Goal: Navigation & Orientation: Understand site structure

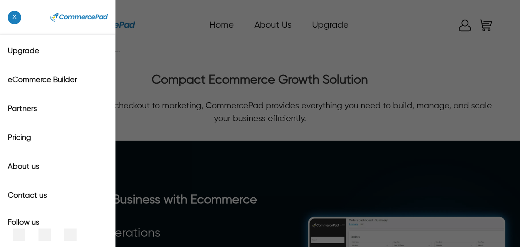
click at [33, 24] on div "x Upgrade eCommerce Builder Partners Pricing About us Contact us Follow us Home…" at bounding box center [260, 26] width 468 height 28
click at [291, 54] on div "x Upgrade eCommerce Builder Partners Pricing About us Contact us Follow us" at bounding box center [260, 123] width 520 height 247
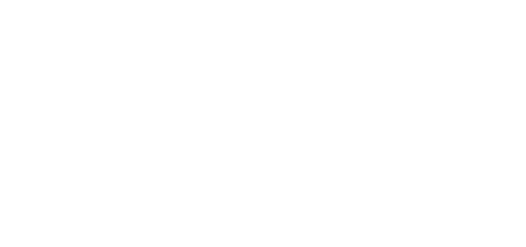
drag, startPoint x: 120, startPoint y: 561, endPoint x: 120, endPoint y: 641, distance: 79.3
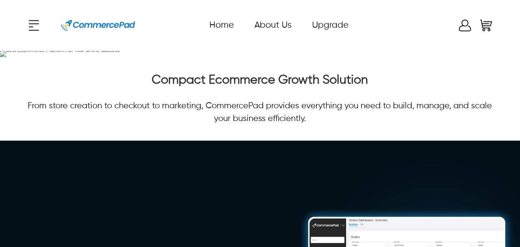
drag, startPoint x: 521, startPoint y: 1, endPoint x: 148, endPoint y: 7, distance: 373.3
click at [148, 7] on header "x Upgrade eCommerce Builder Partners Pricing About us Contact us Follow us Home…" at bounding box center [260, 25] width 520 height 51
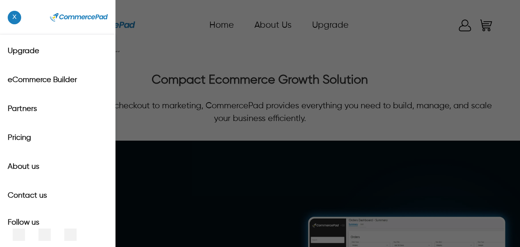
click at [35, 23] on icon at bounding box center [33, 23] width 11 height 1
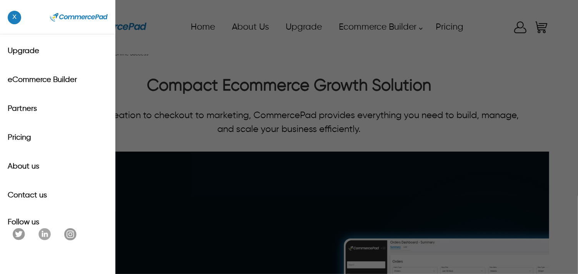
drag, startPoint x: 75, startPoint y: 5, endPoint x: 323, endPoint y: 42, distance: 250.5
click at [323, 42] on div "x Upgrade eCommerce Builder Partners Pricing About us Contact us Follow us" at bounding box center [289, 137] width 578 height 274
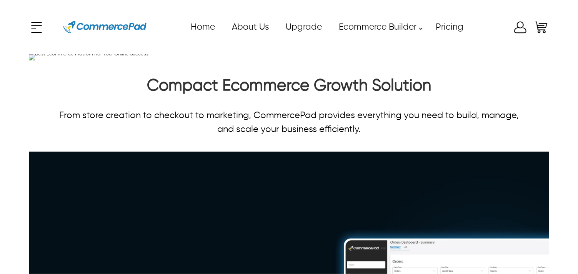
click at [31, 27] on icon at bounding box center [36, 27] width 15 height 15
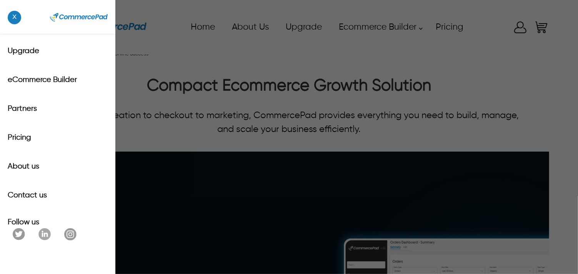
click at [478, 38] on div "x Upgrade eCommerce Builder Partners Pricing About us Contact us Follow us" at bounding box center [289, 137] width 578 height 274
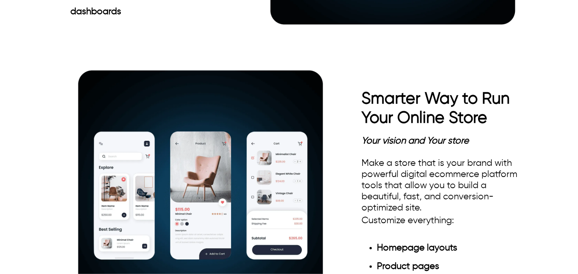
scroll to position [716, 0]
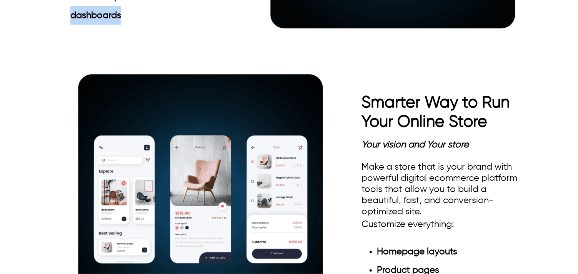
drag, startPoint x: 71, startPoint y: 164, endPoint x: 101, endPoint y: 166, distance: 30.4
click at [121, 20] on strong "Real-time performance dashboards" at bounding box center [119, 6] width 99 height 28
click at [175, 25] on li "Real-time performance dashboards" at bounding box center [143, 6] width 146 height 37
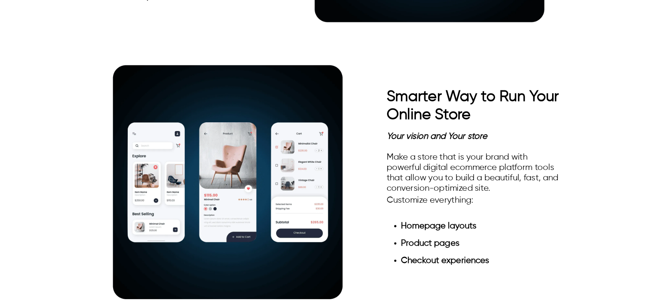
scroll to position [719, 0]
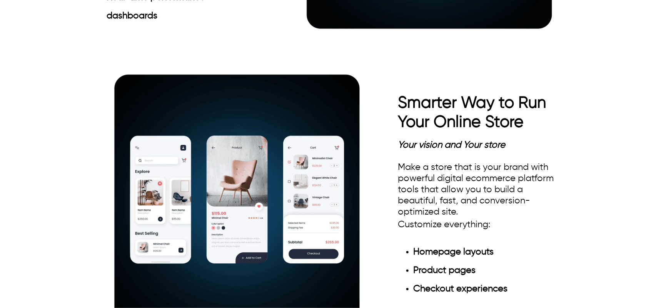
drag, startPoint x: 574, startPoint y: 1, endPoint x: 254, endPoint y: 176, distance: 364.6
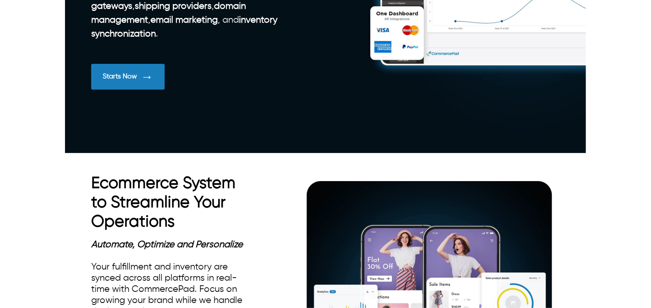
scroll to position [313, 0]
